Goal: Information Seeking & Learning: Check status

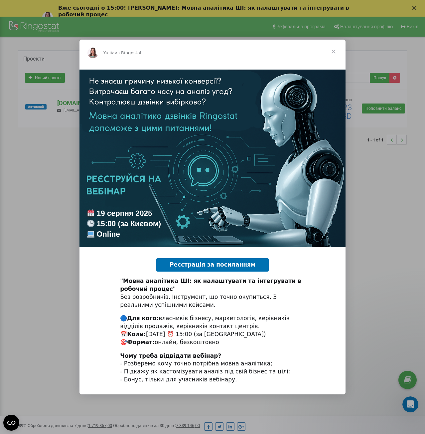
click at [334, 51] on span "Закрыть" at bounding box center [334, 52] width 24 height 24
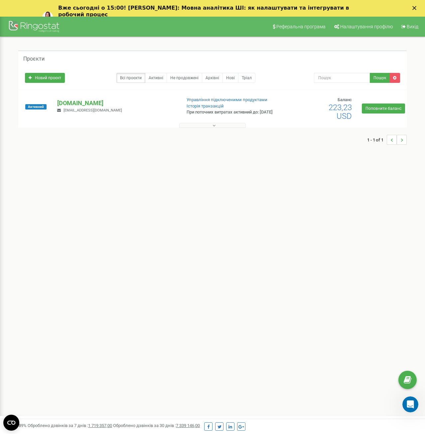
click at [231, 127] on button at bounding box center [212, 125] width 67 height 5
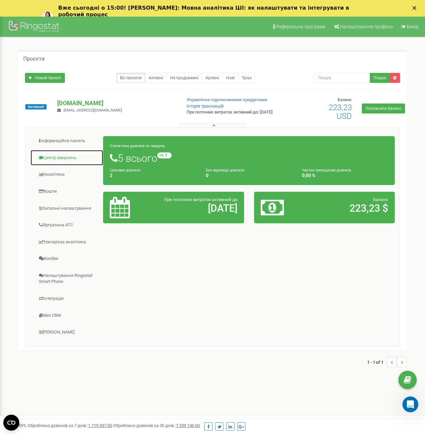
click at [52, 155] on link "Центр звернень" at bounding box center [66, 158] width 73 height 16
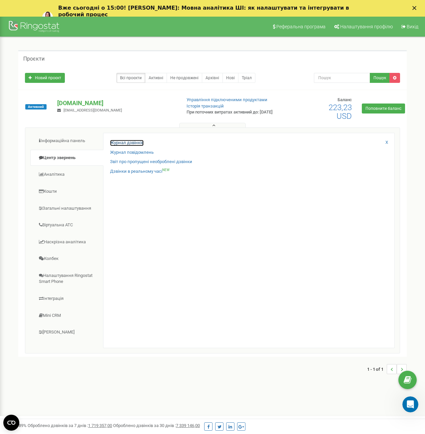
click at [134, 143] on link "Журнал дзвінків" at bounding box center [127, 143] width 34 height 6
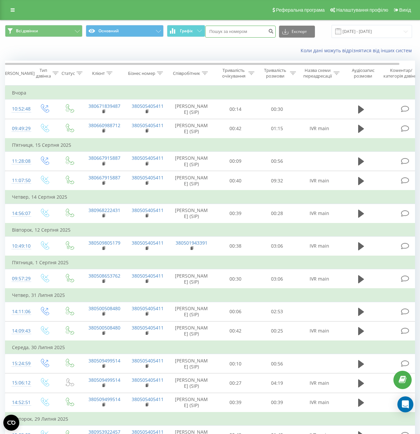
click at [223, 30] on input at bounding box center [240, 32] width 71 height 12
paste input "42719341"
drag, startPoint x: 229, startPoint y: 31, endPoint x: 136, endPoint y: 25, distance: 93.4
click at [136, 25] on div "Всі дзвінки Основний Графік 42719341 Експорт .csv .xls .xlsx 19.07.2025 - 19.08…" at bounding box center [210, 31] width 410 height 13
paste input "+380994577257"
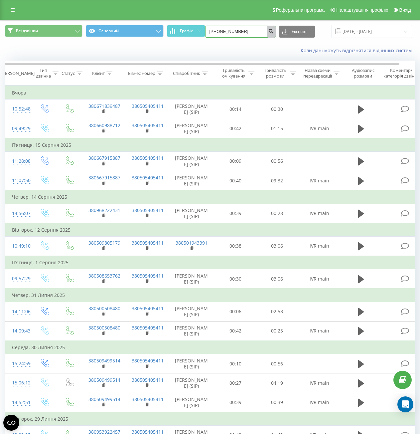
type input "+380994577257"
click at [272, 31] on icon "submit" at bounding box center [272, 30] width 6 height 4
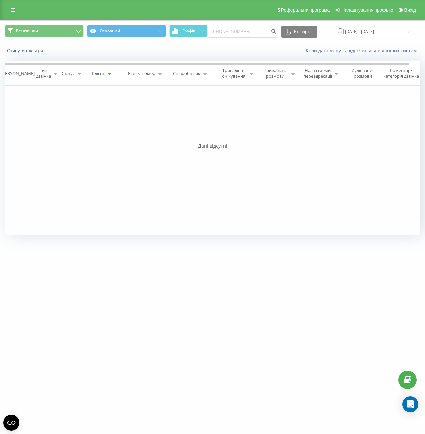
click at [218, 25] on div "Всі дзвінки Основний Графік +380994577257 Експорт .csv .xls .xlsx 19.05.2025 - …" at bounding box center [212, 31] width 425 height 22
click at [244, 28] on input "+380994577257" at bounding box center [243, 32] width 71 height 12
drag, startPoint x: 224, startPoint y: 30, endPoint x: 168, endPoint y: 30, distance: 56.6
click at [168, 30] on div "Всі дзвінки Основний Графік +380994577257 Експорт .csv .xls .xlsx 19.05.2025 - …" at bounding box center [212, 31] width 415 height 13
type input "994577257"
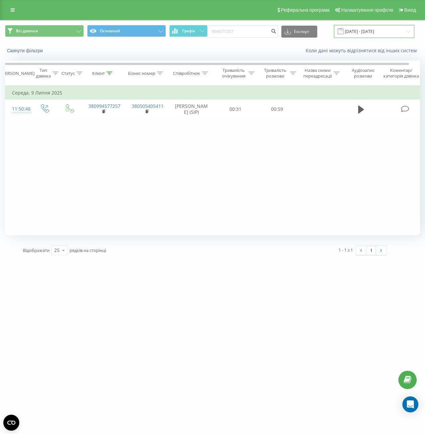
click at [361, 34] on input "19.05.2025 - 19.08.2025" at bounding box center [374, 31] width 81 height 13
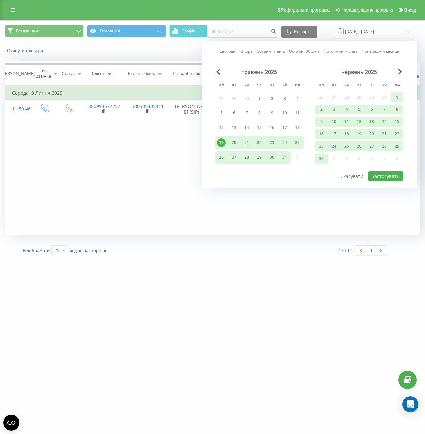
click at [283, 212] on div "Фільтрувати за умовою Дорівнює Введіть значення Скасувати OK Фільтрувати за умо…" at bounding box center [212, 161] width 415 height 150
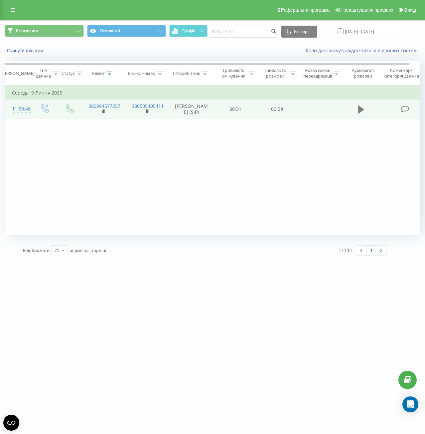
click at [357, 111] on button at bounding box center [362, 110] width 10 height 10
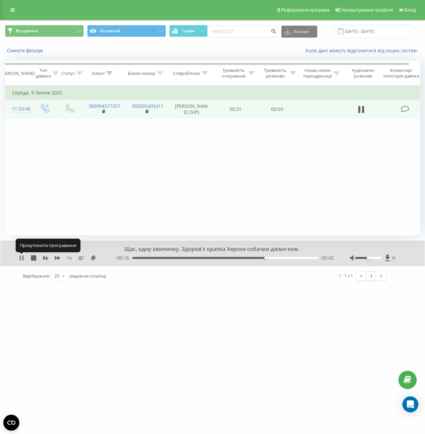
click at [20, 257] on icon at bounding box center [20, 257] width 1 height 5
click at [226, 30] on input "994577257" at bounding box center [243, 32] width 71 height 12
paste input "+380972954654"
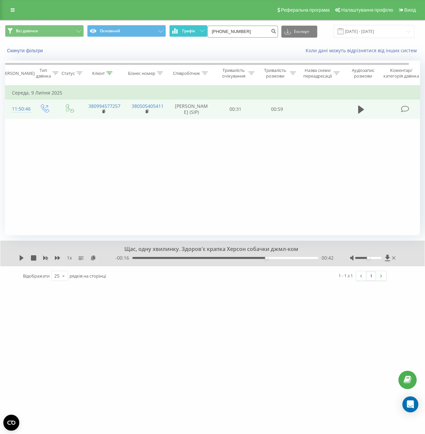
drag, startPoint x: 224, startPoint y: 28, endPoint x: 204, endPoint y: 28, distance: 20.3
click at [204, 28] on div "Всі дзвінки Основний Графік +380972954654 Експорт .csv .xls .xlsx 19.05.2025 - …" at bounding box center [212, 31] width 415 height 13
type input "972954654"
